Goal: Entertainment & Leisure: Consume media (video, audio)

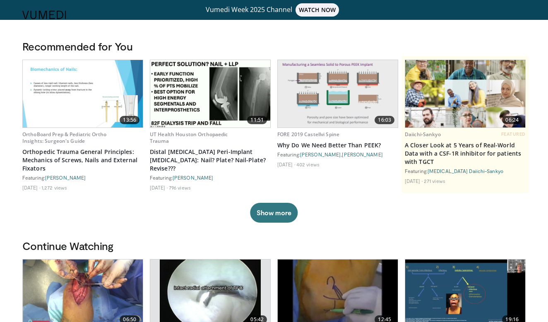
click at [61, 16] on img at bounding box center [44, 15] width 44 height 8
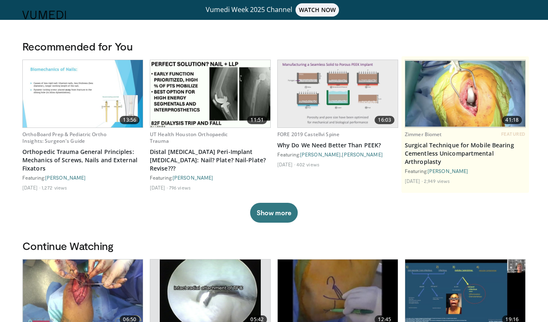
click at [62, 14] on img at bounding box center [44, 15] width 44 height 8
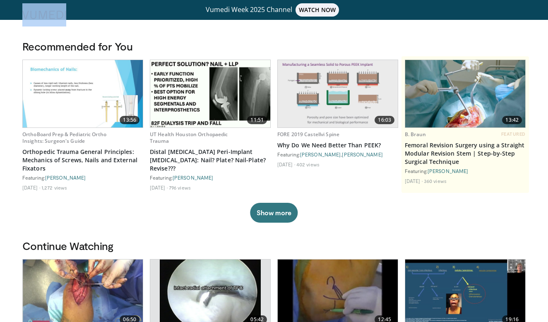
drag, startPoint x: 308, startPoint y: 9, endPoint x: 318, endPoint y: 30, distance: 23.3
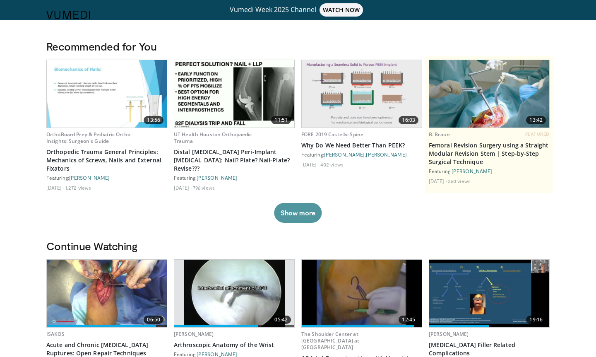
click at [300, 212] on button "Show more" at bounding box center [298, 213] width 48 height 20
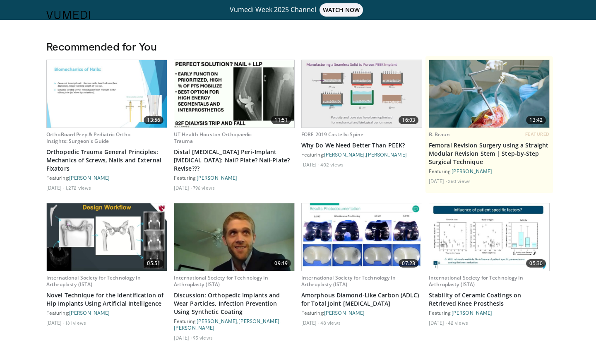
click at [207, 104] on img at bounding box center [234, 93] width 120 height 67
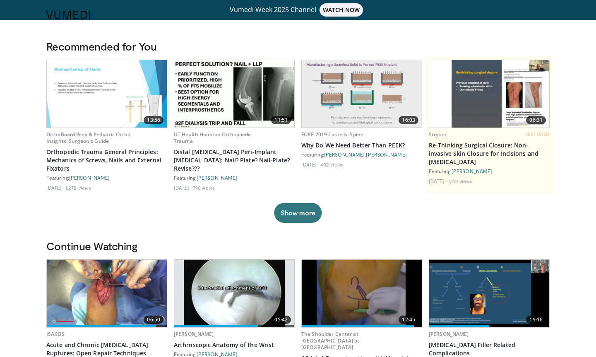
click at [80, 17] on img at bounding box center [68, 15] width 44 height 8
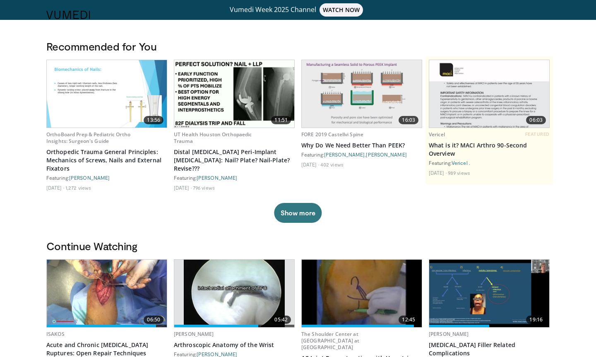
click at [344, 12] on header "Specialties Adult & Family Medicine Allergy, [MEDICAL_DATA], Immunology Anesthe…" at bounding box center [298, 15] width 596 height 30
click at [336, 12] on header "Specialties Adult & Family Medicine Allergy, [MEDICAL_DATA], Immunology Anesthe…" at bounding box center [298, 15] width 596 height 30
click at [336, 12] on header "Specialties Adult & Family Medicine Allergy, Asthma, Immunology Anesthesiology …" at bounding box center [298, 15] width 596 height 30
click at [70, 12] on img at bounding box center [68, 15] width 44 height 8
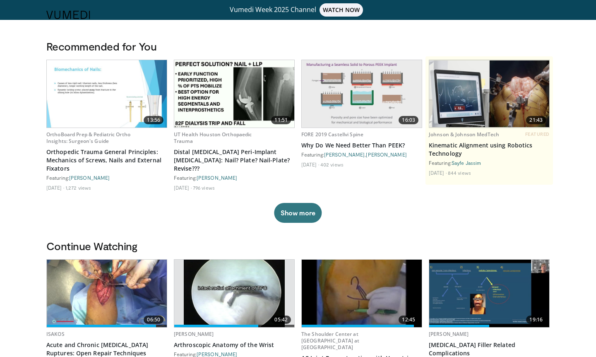
click at [156, 29] on header "Specialties Adult & Family Medicine Allergy, Asthma, Immunology Anesthesiology …" at bounding box center [298, 15] width 596 height 30
click at [37, 18] on header "Specialties Adult & Family Medicine Allergy, [MEDICAL_DATA], Immunology Anesthe…" at bounding box center [298, 15] width 596 height 30
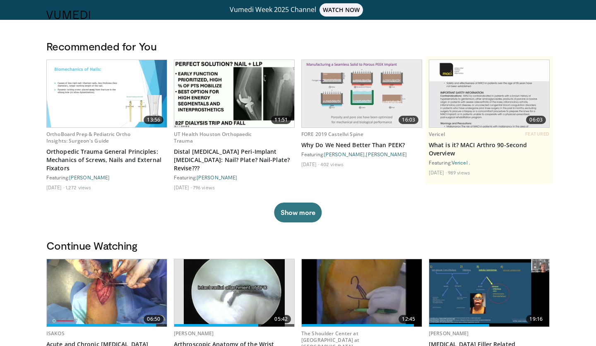
click at [292, 5] on header "Specialties Adult & Family Medicine Allergy, [MEDICAL_DATA], Immunology Anesthe…" at bounding box center [298, 15] width 596 height 30
click at [292, 5] on header "Specialties Adult & Family Medicine Allergy, Asthma, Immunology Anesthesiology …" at bounding box center [298, 15] width 596 height 30
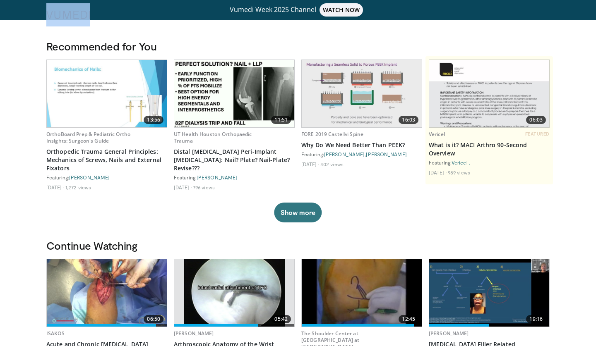
click at [292, 5] on header "Specialties Adult & Family Medicine Allergy, Asthma, Immunology Anesthesiology …" at bounding box center [298, 15] width 596 height 30
click at [299, 40] on h3 "Recommended for You" at bounding box center [297, 46] width 503 height 13
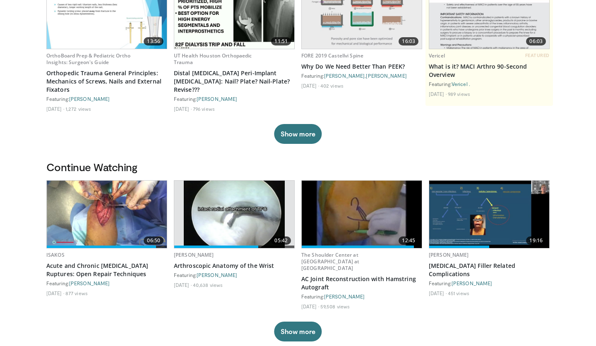
scroll to position [96, 0]
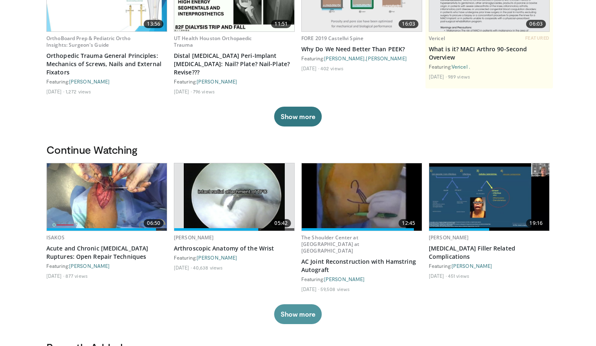
click at [298, 310] on button "Show more" at bounding box center [298, 315] width 48 height 20
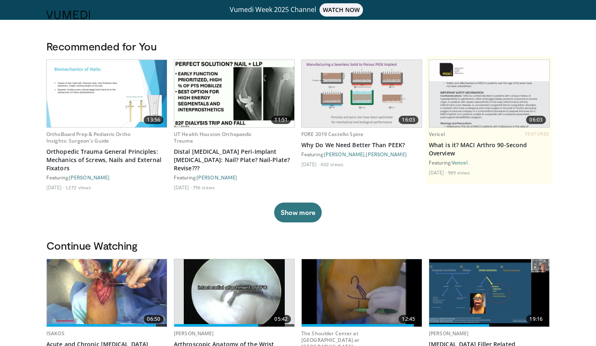
scroll to position [0, 0]
click at [349, 13] on header "Specialties Adult & Family Medicine Allergy, Asthma, Immunology Anesthesiology …" at bounding box center [298, 15] width 596 height 30
click at [61, 17] on img at bounding box center [68, 15] width 44 height 8
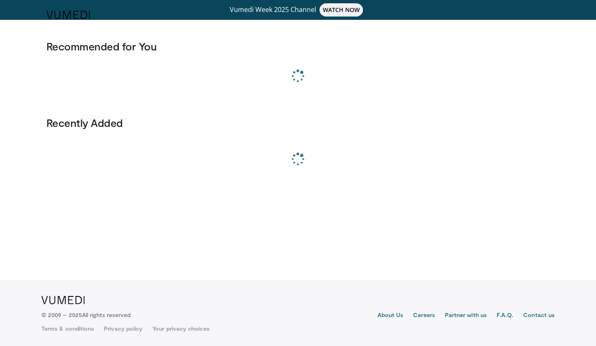
click at [11, 7] on header "Specialties Adult & Family Medicine Allergy, [MEDICAL_DATA], Immunology Anesthe…" at bounding box center [298, 15] width 596 height 30
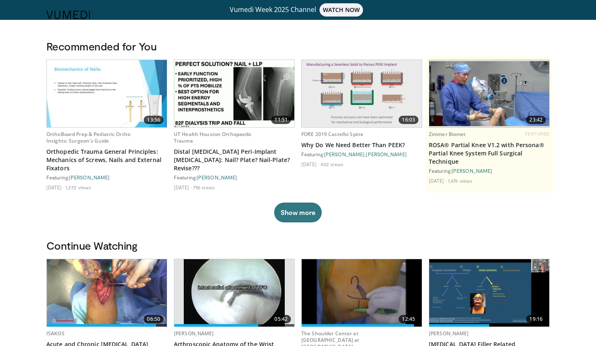
click at [365, 167] on div "6 years ago 402 views" at bounding box center [361, 164] width 121 height 7
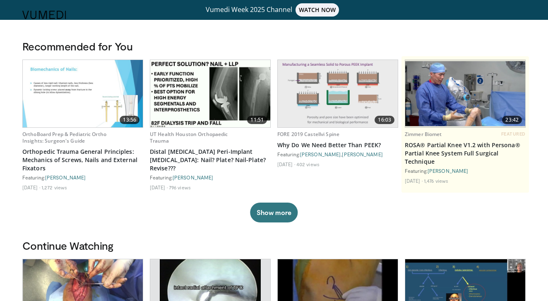
click at [147, 8] on header "Specialties Adult & Family Medicine Allergy, Asthma, Immunology Anesthesiology …" at bounding box center [274, 15] width 548 height 30
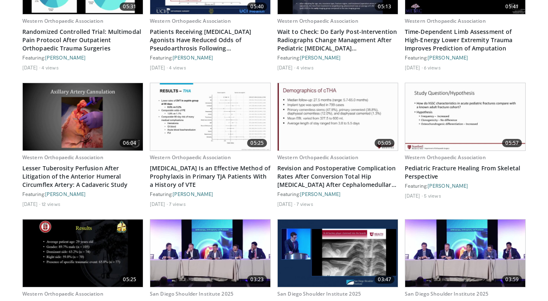
scroll to position [1332, 0]
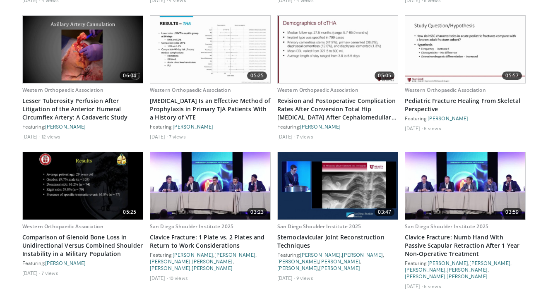
scroll to position [1399, 0]
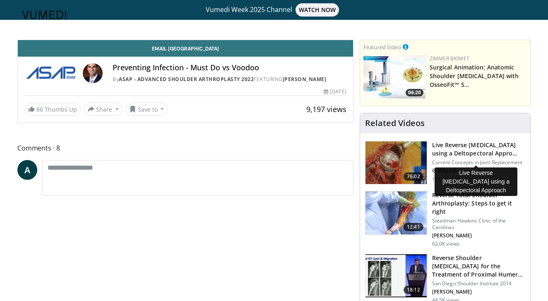
click at [450, 149] on h3 "Live Reverse [MEDICAL_DATA] using a Deltopectoral Appro…" at bounding box center [478, 149] width 93 height 17
